Goal: Information Seeking & Learning: Learn about a topic

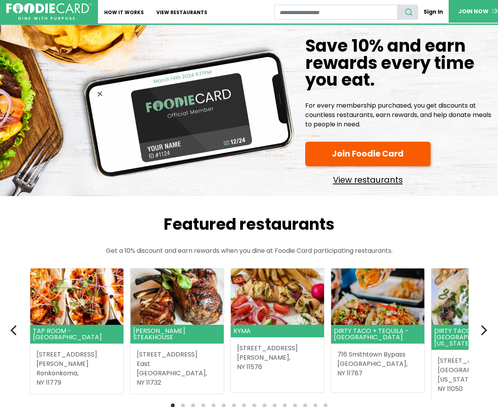
click at [367, 181] on link "View restaurants" at bounding box center [367, 178] width 125 height 17
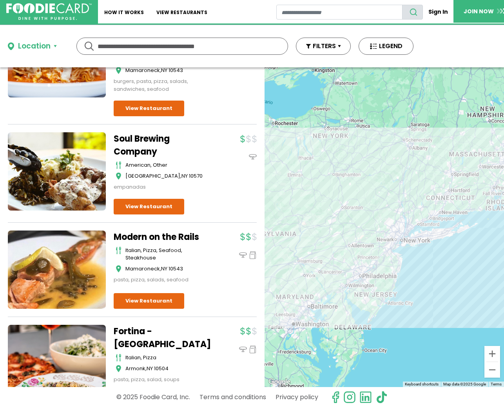
scroll to position [8515, 0]
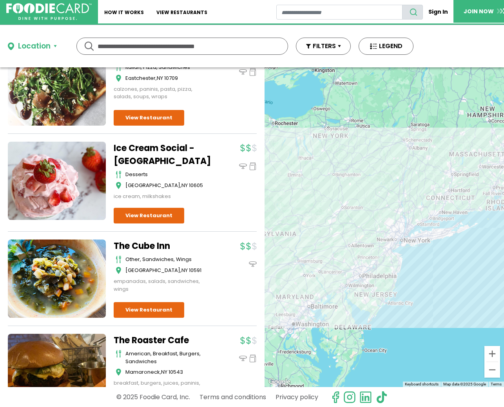
scroll to position [9650, 0]
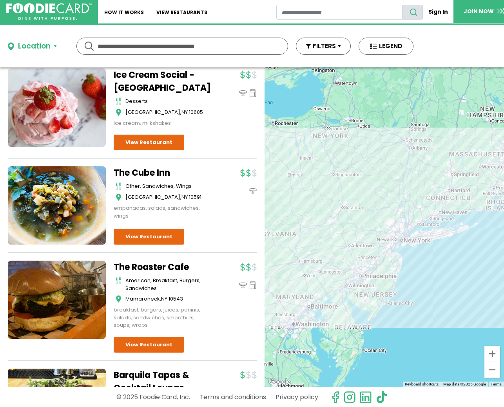
click at [31, 45] on div "Location" at bounding box center [34, 46] width 33 height 11
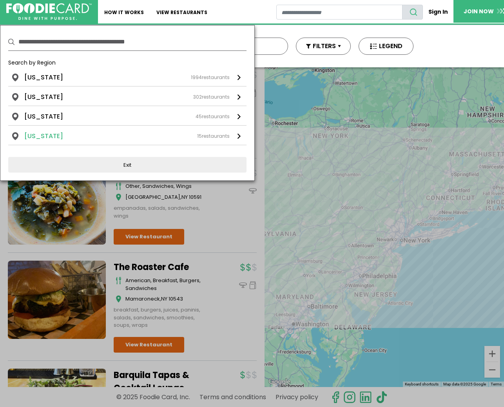
click at [50, 136] on li "[US_STATE]" at bounding box center [43, 136] width 39 height 9
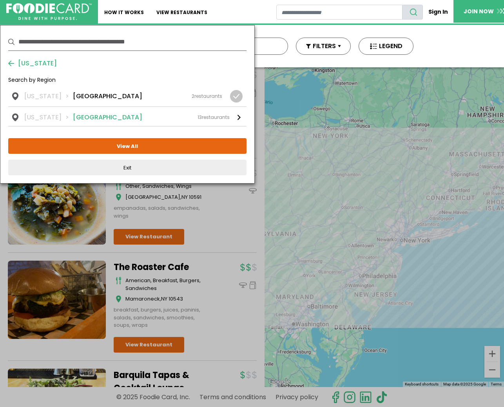
click at [52, 116] on li "[US_STATE]" at bounding box center [48, 117] width 49 height 9
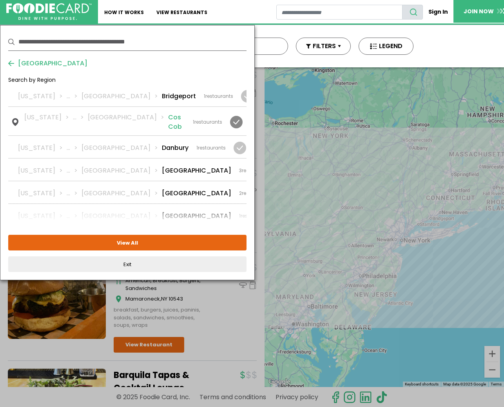
click at [181, 120] on div "Connecticut ... Fairfield Cos Cob 1 restaurants" at bounding box center [123, 122] width 198 height 19
click at [235, 142] on div at bounding box center [239, 147] width 13 height 13
click at [277, 164] on div at bounding box center [283, 170] width 13 height 13
click at [277, 186] on div at bounding box center [283, 192] width 13 height 13
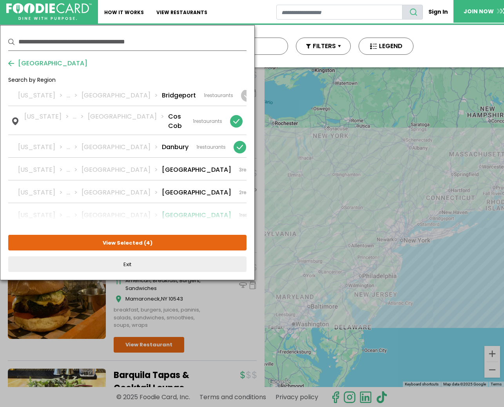
click at [276, 209] on div at bounding box center [282, 215] width 13 height 13
drag, startPoint x: 236, startPoint y: 95, endPoint x: 231, endPoint y: 104, distance: 9.8
click at [241, 95] on div at bounding box center [247, 95] width 13 height 13
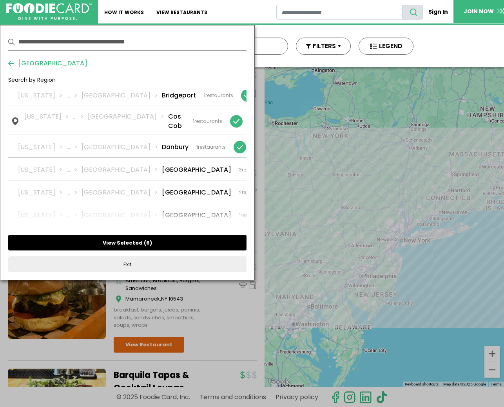
click at [133, 244] on button "View Selected ( 6 )" at bounding box center [127, 243] width 238 height 16
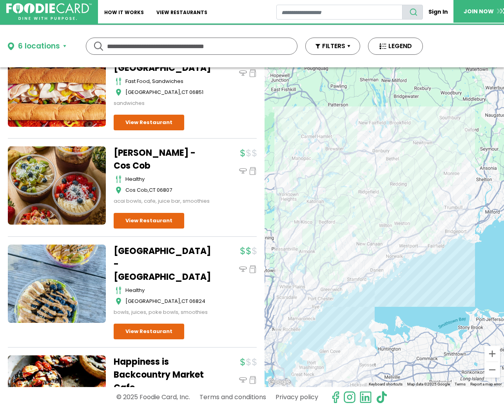
scroll to position [585, 0]
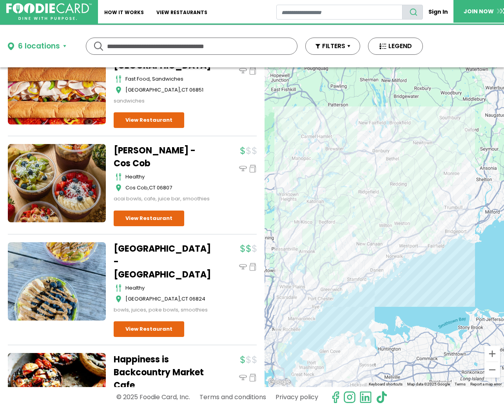
drag, startPoint x: 255, startPoint y: 289, endPoint x: 248, endPoint y: 330, distance: 42.1
click at [248, 330] on div "Dine-in Pickup 9 results for: mediterranean greek seafood american pizza italia…" at bounding box center [132, 227] width 264 height 320
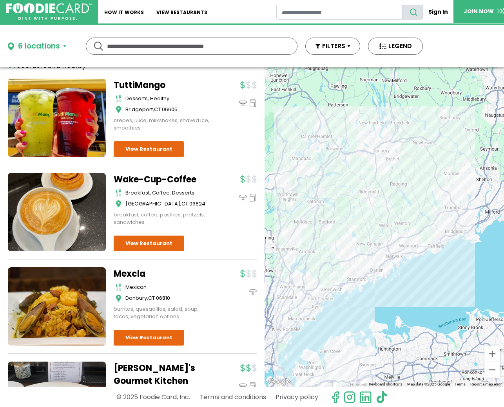
scroll to position [0, 0]
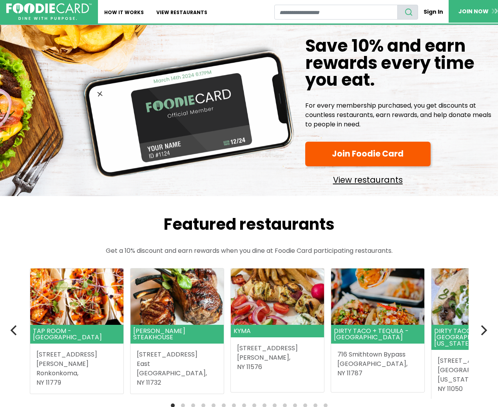
click at [384, 179] on link "View restaurants" at bounding box center [367, 178] width 125 height 17
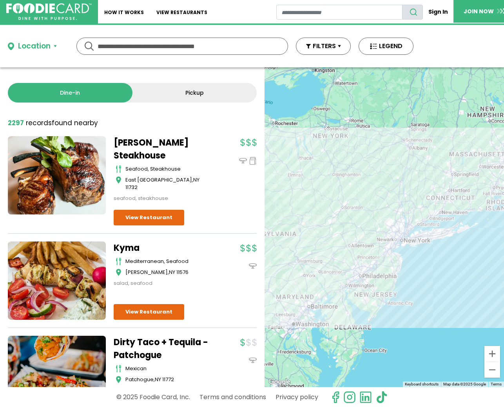
click at [34, 46] on div "Location" at bounding box center [34, 46] width 33 height 11
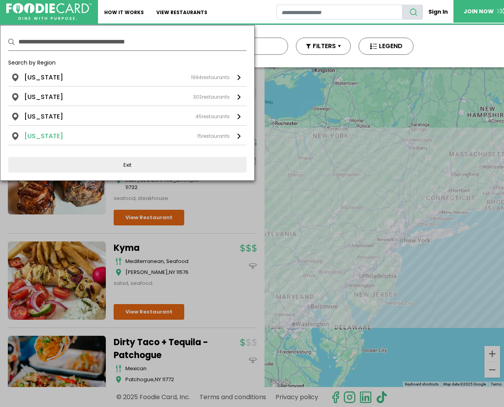
click at [49, 136] on li "[US_STATE]" at bounding box center [43, 136] width 39 height 9
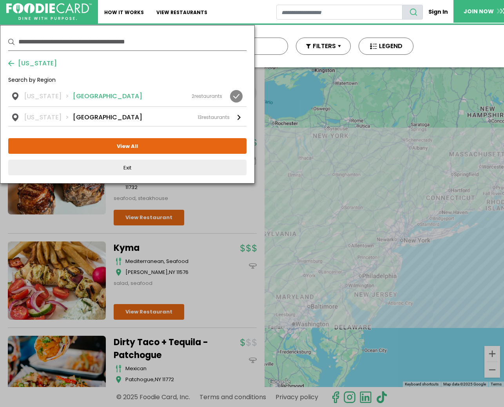
click at [103, 93] on li "Southeast CT" at bounding box center [107, 96] width 69 height 9
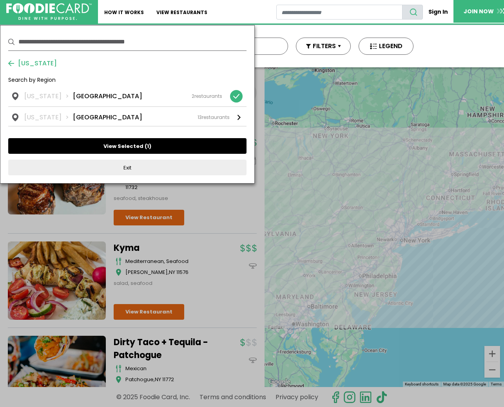
click at [114, 146] on button "View Selected ( 1 )" at bounding box center [127, 146] width 238 height 16
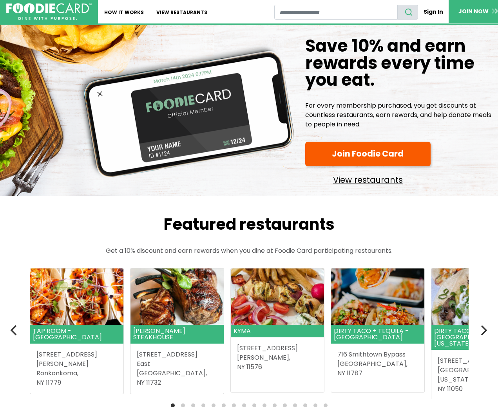
click at [340, 179] on link "View restaurants" at bounding box center [367, 178] width 125 height 17
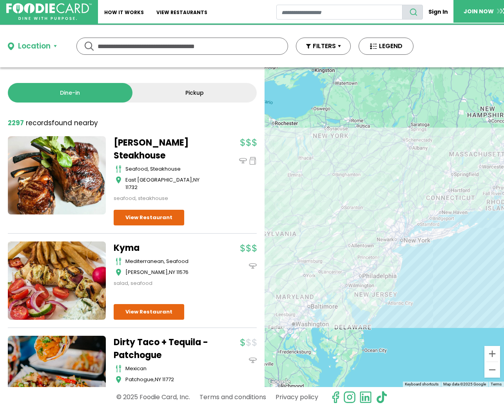
click at [23, 42] on div "Location" at bounding box center [34, 46] width 33 height 11
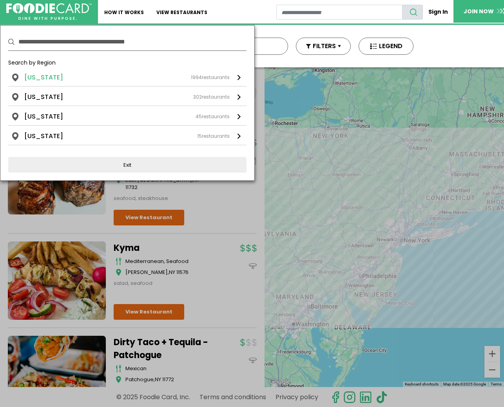
click at [39, 77] on li "[US_STATE]" at bounding box center [43, 77] width 39 height 9
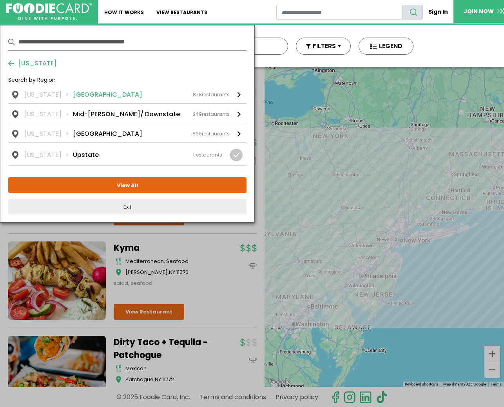
click at [85, 92] on li "[GEOGRAPHIC_DATA]" at bounding box center [107, 94] width 69 height 9
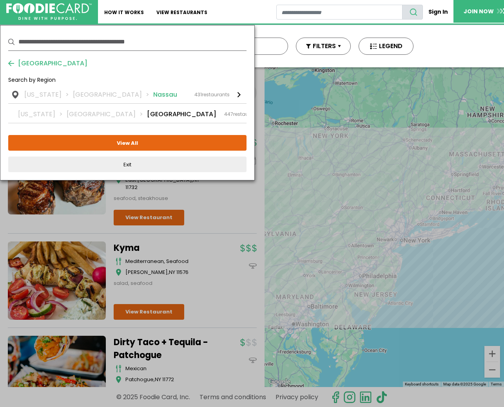
click at [92, 93] on li "[GEOGRAPHIC_DATA]" at bounding box center [113, 94] width 80 height 9
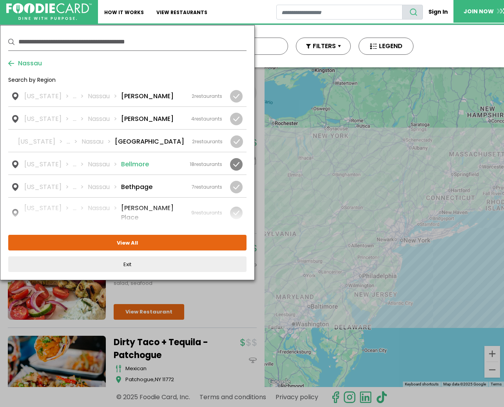
click at [139, 163] on li "Bellmore" at bounding box center [135, 164] width 28 height 9
click at [125, 240] on button "View Selected ( 1 )" at bounding box center [127, 243] width 238 height 16
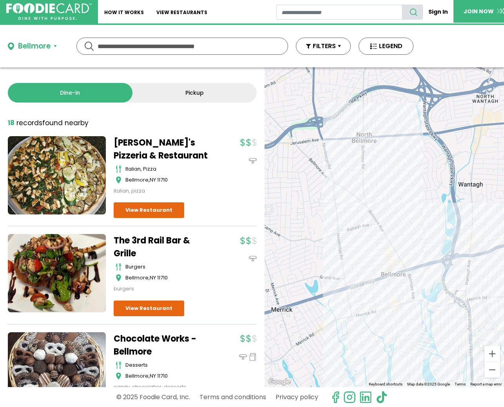
click at [34, 44] on div "Bellmore" at bounding box center [34, 46] width 33 height 11
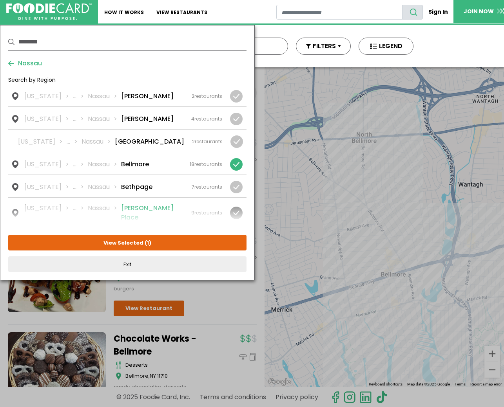
click at [139, 210] on li "[PERSON_NAME] Place" at bounding box center [152, 213] width 62 height 19
click at [140, 242] on button "View Selected ( 2 )" at bounding box center [127, 243] width 238 height 16
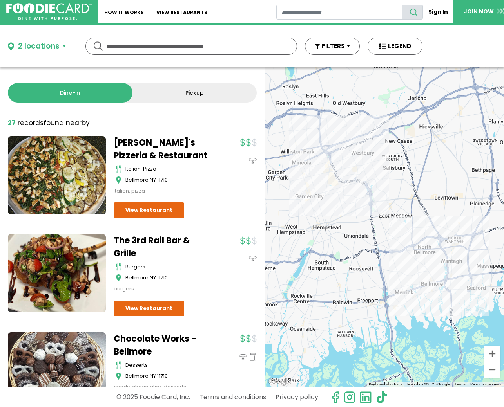
click at [60, 44] on button "2 locations" at bounding box center [37, 46] width 58 height 11
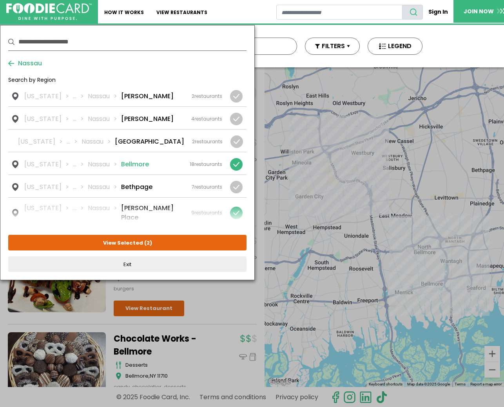
drag, startPoint x: 237, startPoint y: 163, endPoint x: 244, endPoint y: 169, distance: 9.2
click at [237, 163] on div at bounding box center [236, 164] width 13 height 13
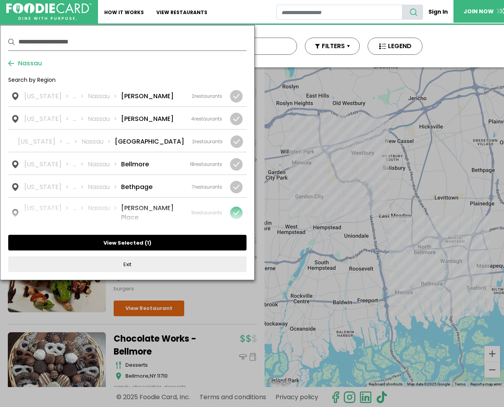
click at [127, 243] on button "View Selected ( 1 )" at bounding box center [127, 243] width 238 height 16
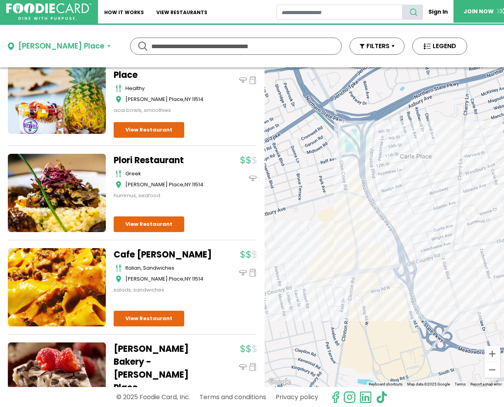
scroll to position [630, 0]
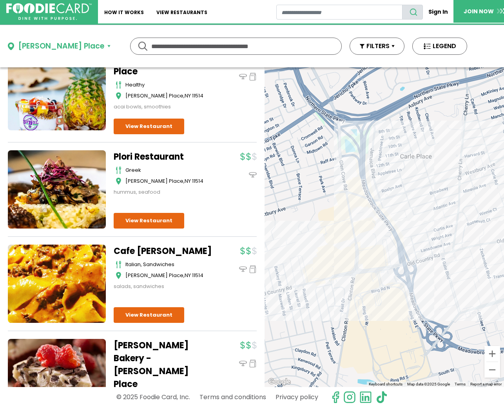
click at [43, 44] on div "[PERSON_NAME] Place" at bounding box center [61, 46] width 86 height 11
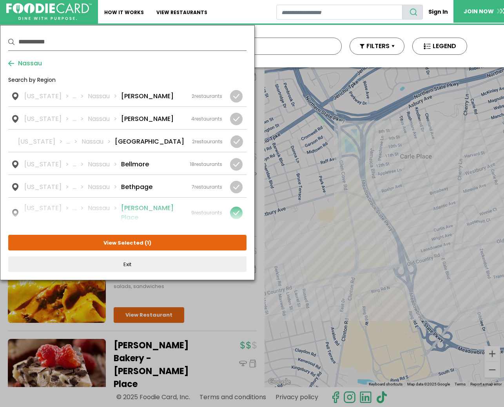
click at [237, 209] on div at bounding box center [236, 213] width 13 height 13
click at [22, 65] on span "Nassau" at bounding box center [28, 63] width 28 height 9
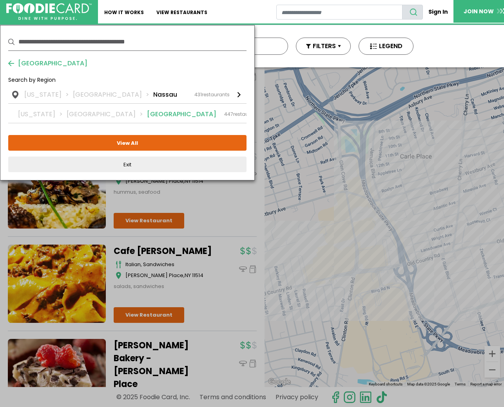
click at [87, 112] on li "[GEOGRAPHIC_DATA]" at bounding box center [107, 114] width 80 height 9
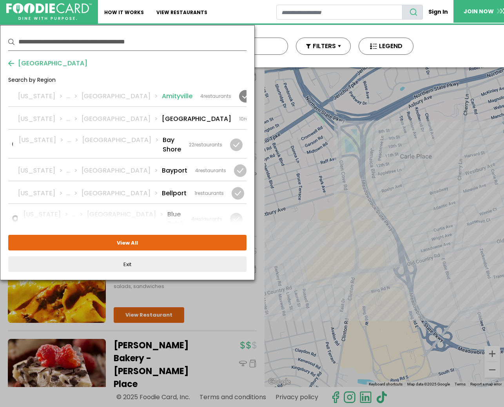
click at [162, 97] on li "Amityville" at bounding box center [177, 96] width 31 height 9
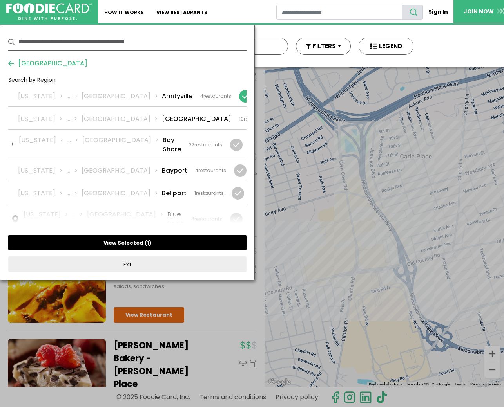
click at [128, 243] on button "View Selected ( 1 )" at bounding box center [127, 243] width 238 height 16
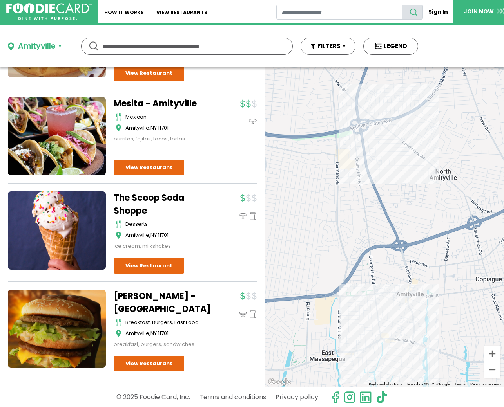
scroll to position [143, 0]
click at [36, 43] on div "Amityville" at bounding box center [36, 46] width 37 height 11
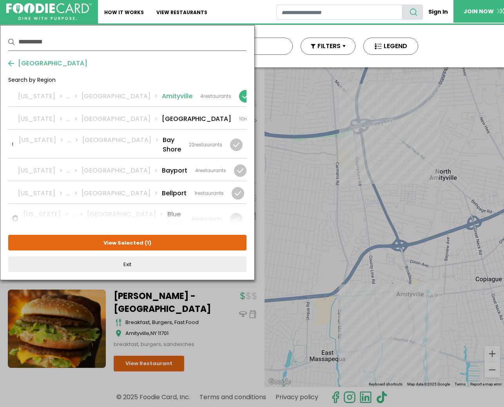
click at [239, 94] on div at bounding box center [245, 96] width 13 height 13
click at [279, 117] on div at bounding box center [285, 119] width 13 height 13
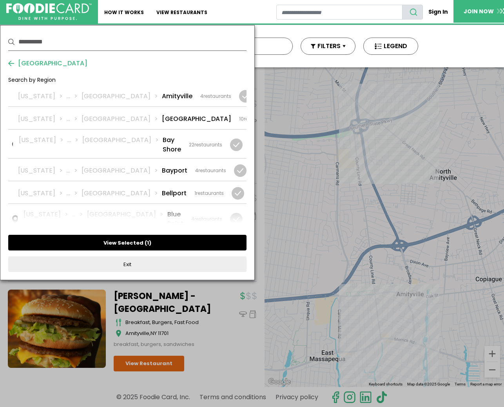
click at [118, 242] on button "View Selected ( 1 )" at bounding box center [127, 243] width 238 height 16
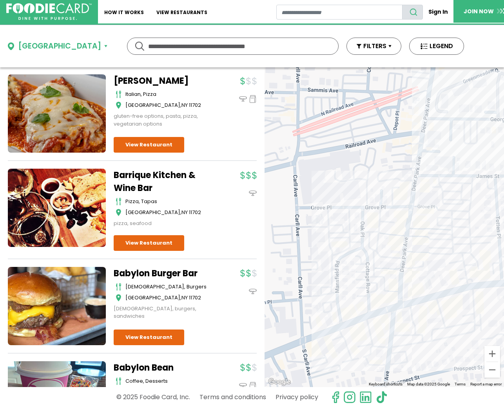
scroll to position [714, 0]
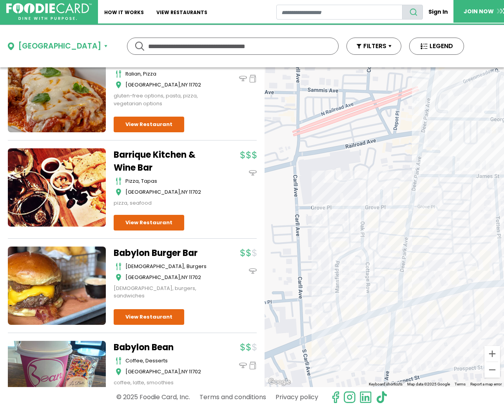
click at [35, 49] on div "[GEOGRAPHIC_DATA]" at bounding box center [59, 46] width 83 height 11
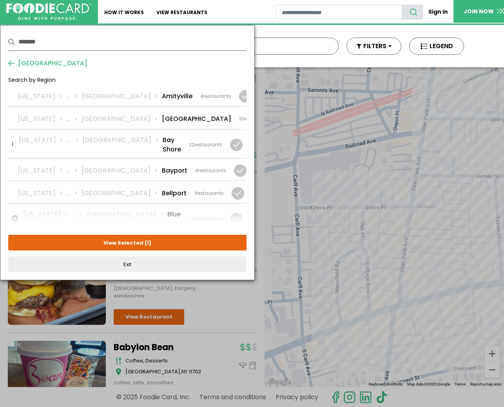
click at [30, 63] on span "[GEOGRAPHIC_DATA]" at bounding box center [50, 63] width 73 height 9
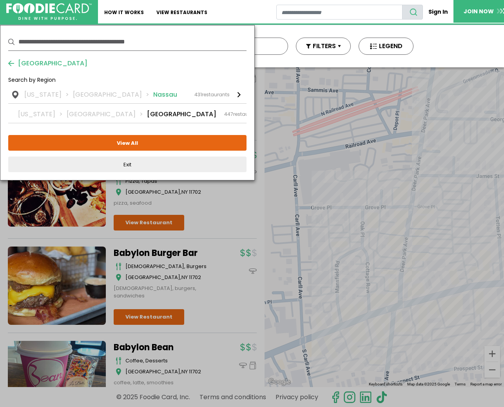
click at [153, 95] on li "Nassau" at bounding box center [165, 94] width 24 height 9
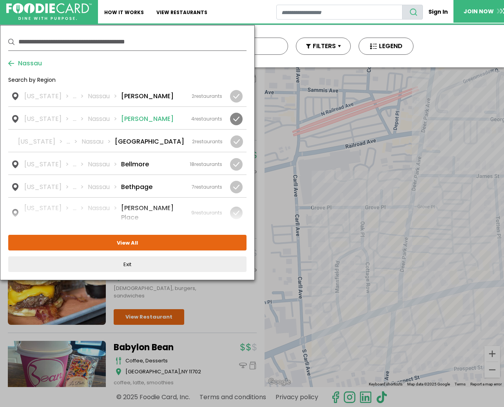
click at [130, 118] on li "[PERSON_NAME]" at bounding box center [147, 118] width 52 height 9
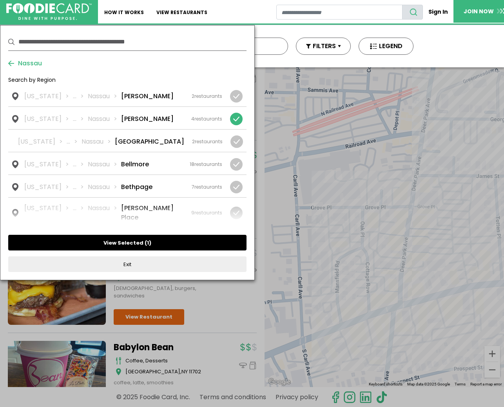
click at [116, 247] on button "View Selected ( 1 )" at bounding box center [127, 243] width 238 height 16
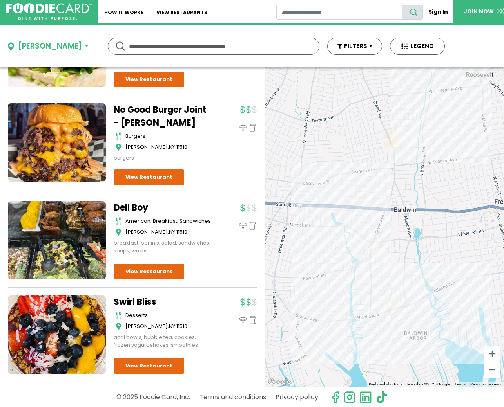
scroll to position [138, 0]
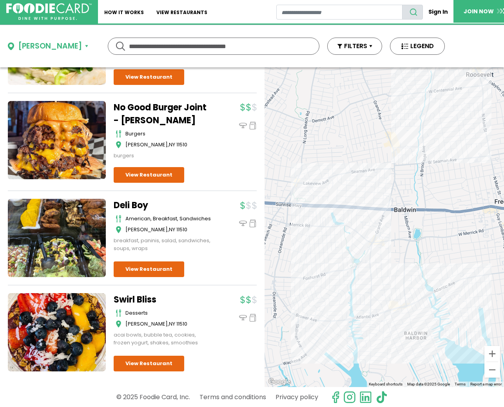
drag, startPoint x: 30, startPoint y: 43, endPoint x: 36, endPoint y: 45, distance: 6.8
click at [30, 43] on div "[PERSON_NAME]" at bounding box center [50, 46] width 64 height 11
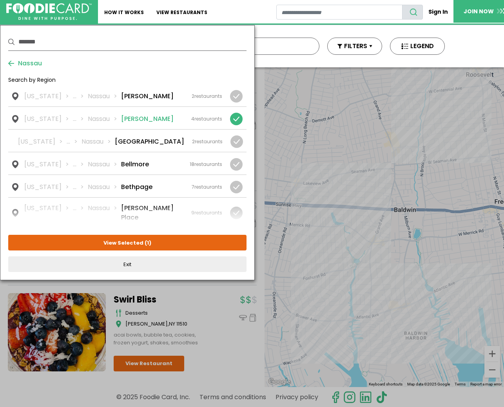
click at [234, 118] on div at bounding box center [236, 119] width 13 height 13
click at [236, 211] on div at bounding box center [236, 213] width 13 height 13
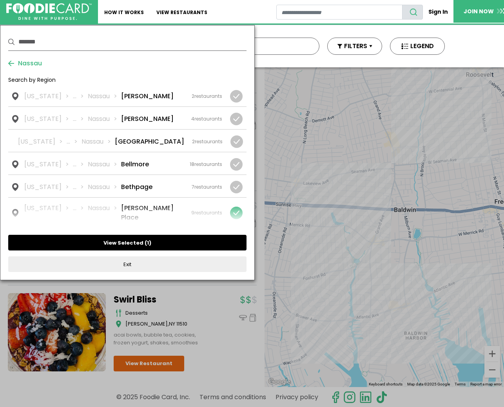
click at [131, 242] on button "View Selected ( 1 )" at bounding box center [127, 243] width 238 height 16
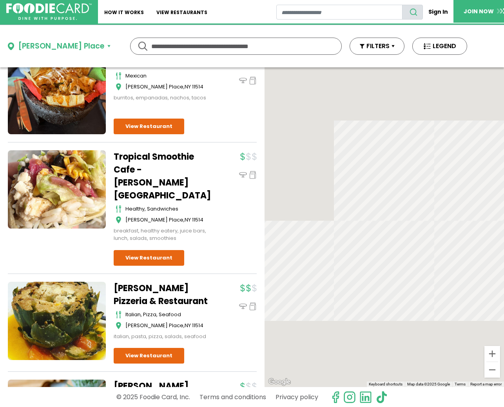
scroll to position [0, 0]
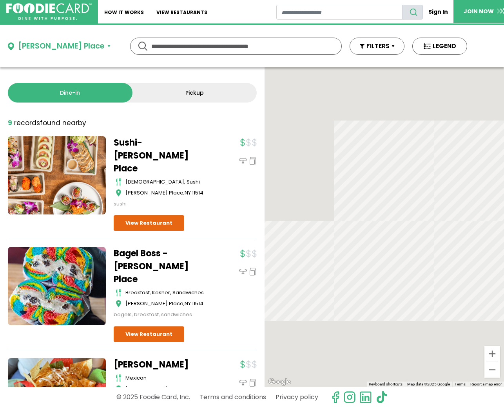
click at [60, 44] on div "[PERSON_NAME] Place" at bounding box center [61, 46] width 86 height 11
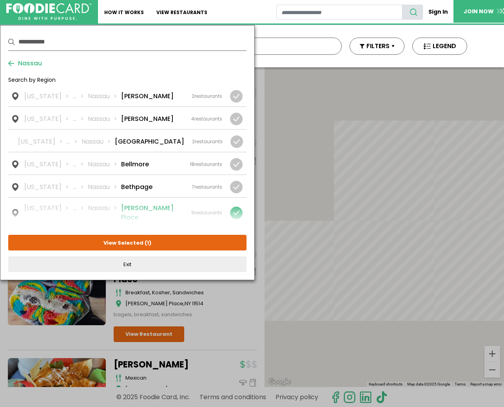
click at [234, 210] on div at bounding box center [236, 213] width 13 height 13
click at [136, 119] on li "[PERSON_NAME]" at bounding box center [147, 118] width 52 height 9
drag, startPoint x: 132, startPoint y: 245, endPoint x: 137, endPoint y: 244, distance: 5.2
click at [132, 245] on button "View Selected ( 1 )" at bounding box center [127, 243] width 238 height 16
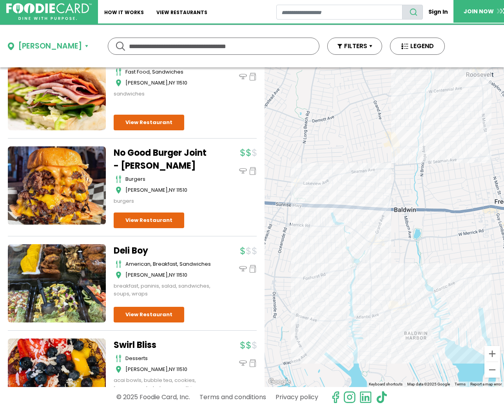
scroll to position [85, 0]
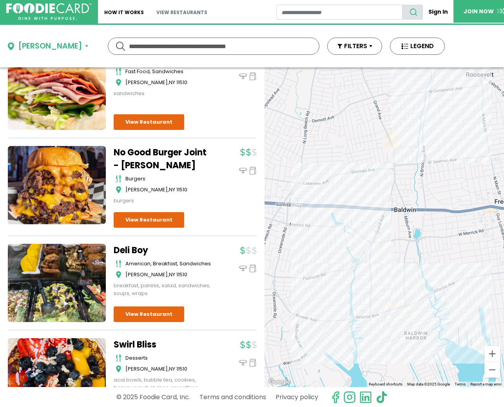
click at [173, 14] on link "View restaurants" at bounding box center [181, 12] width 63 height 24
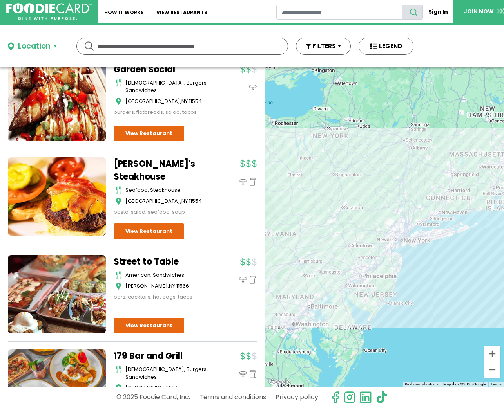
scroll to position [2598, 0]
